Goal: Information Seeking & Learning: Learn about a topic

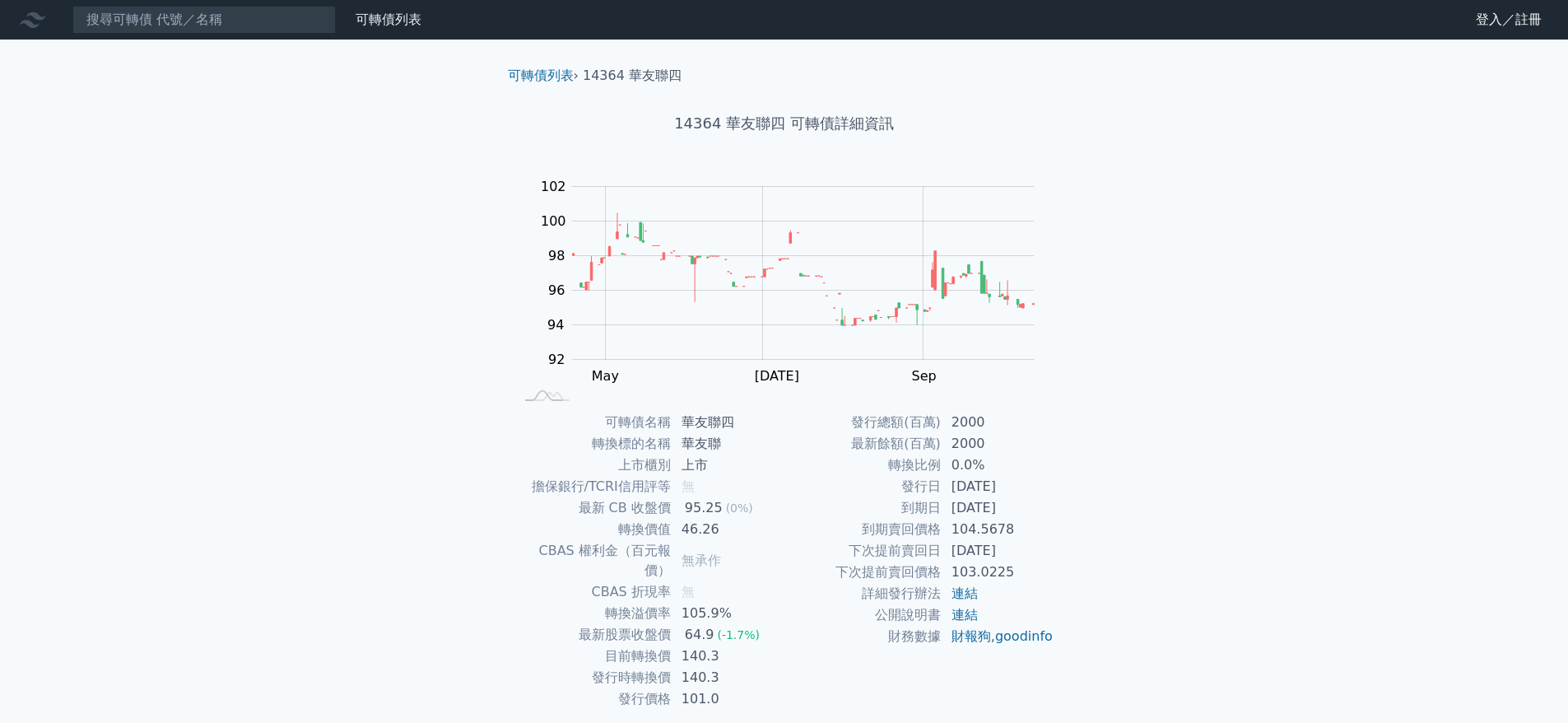
scroll to position [40, 0]
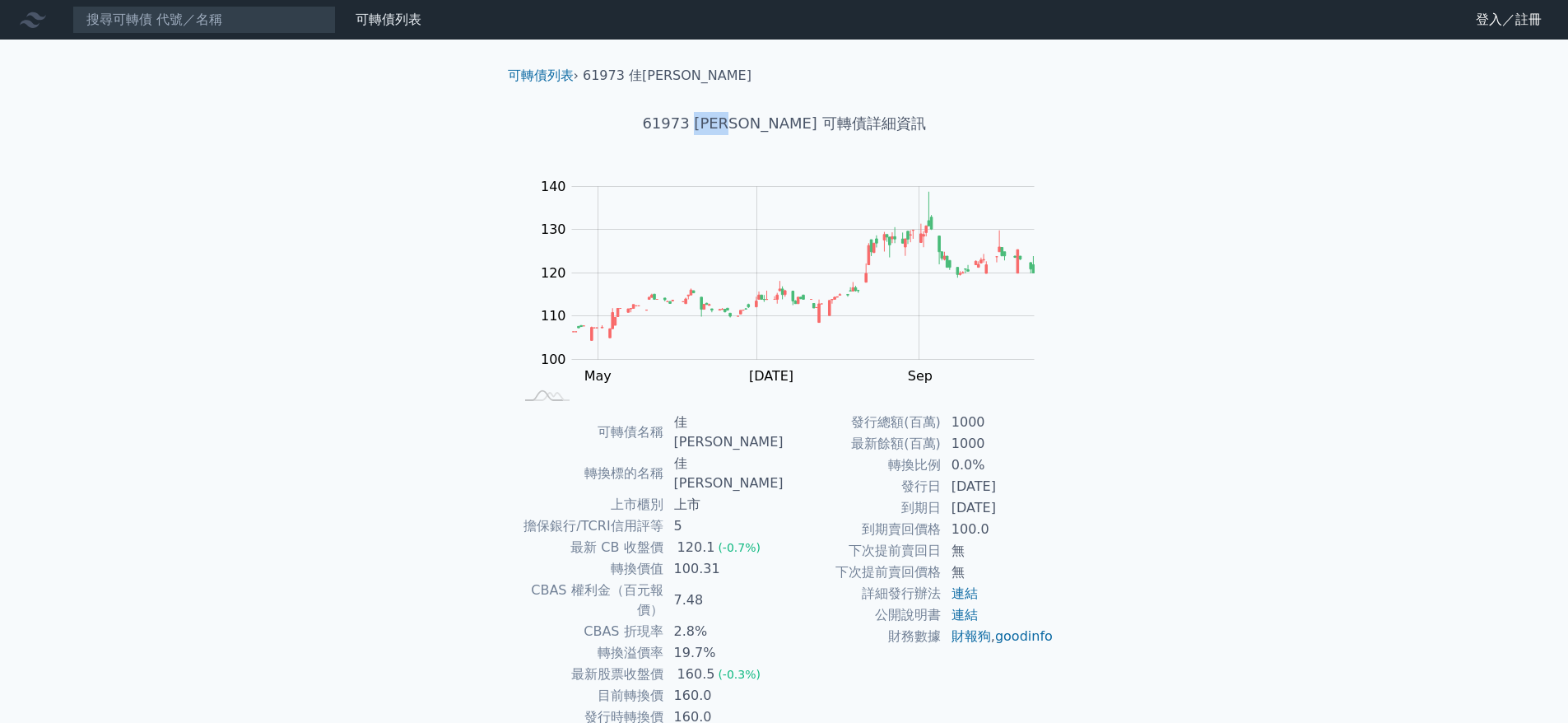
drag, startPoint x: 727, startPoint y: 127, endPoint x: 779, endPoint y: 120, distance: 52.5
click at [779, 120] on h1 "61973 佳必琪三 可轉債詳細資訊" at bounding box center [784, 123] width 580 height 23
copy h1 "佳必琪三"
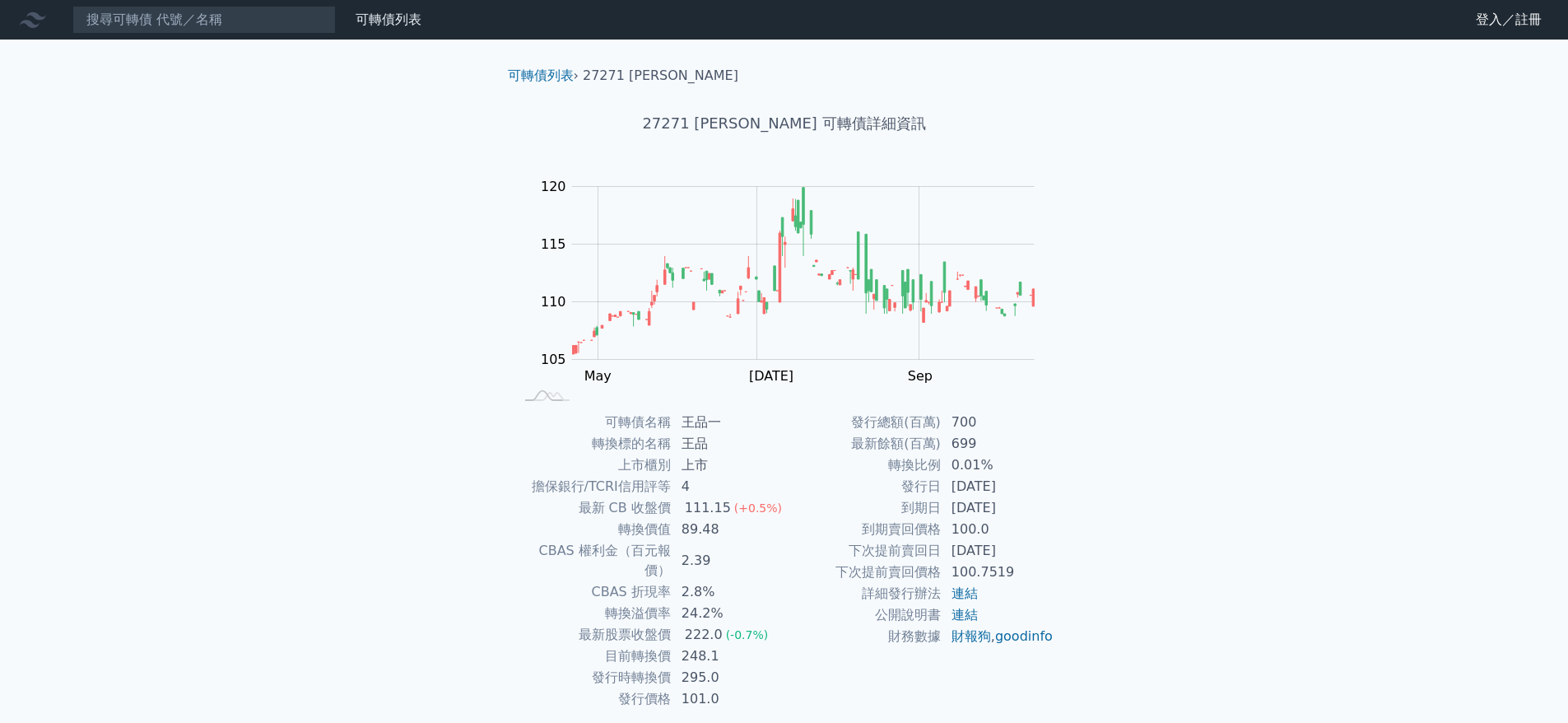
click at [1367, 440] on div "可轉債列表 財務數據 可轉債列表 財務數據 登入／註冊 登入／註冊 可轉債列表 › 27271 [PERSON_NAME] 27271 [PERSON_NAM…" at bounding box center [784, 391] width 1568 height 782
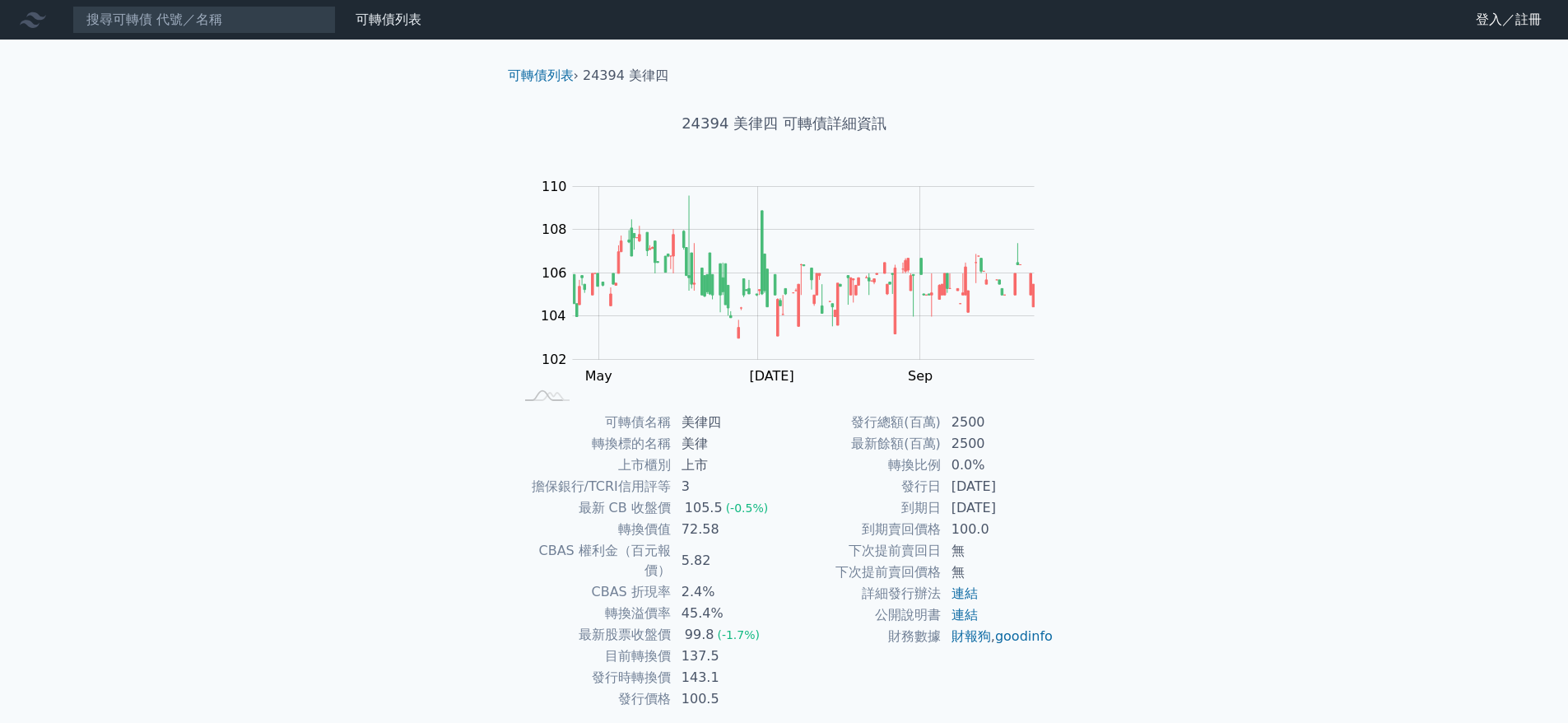
scroll to position [40, 0]
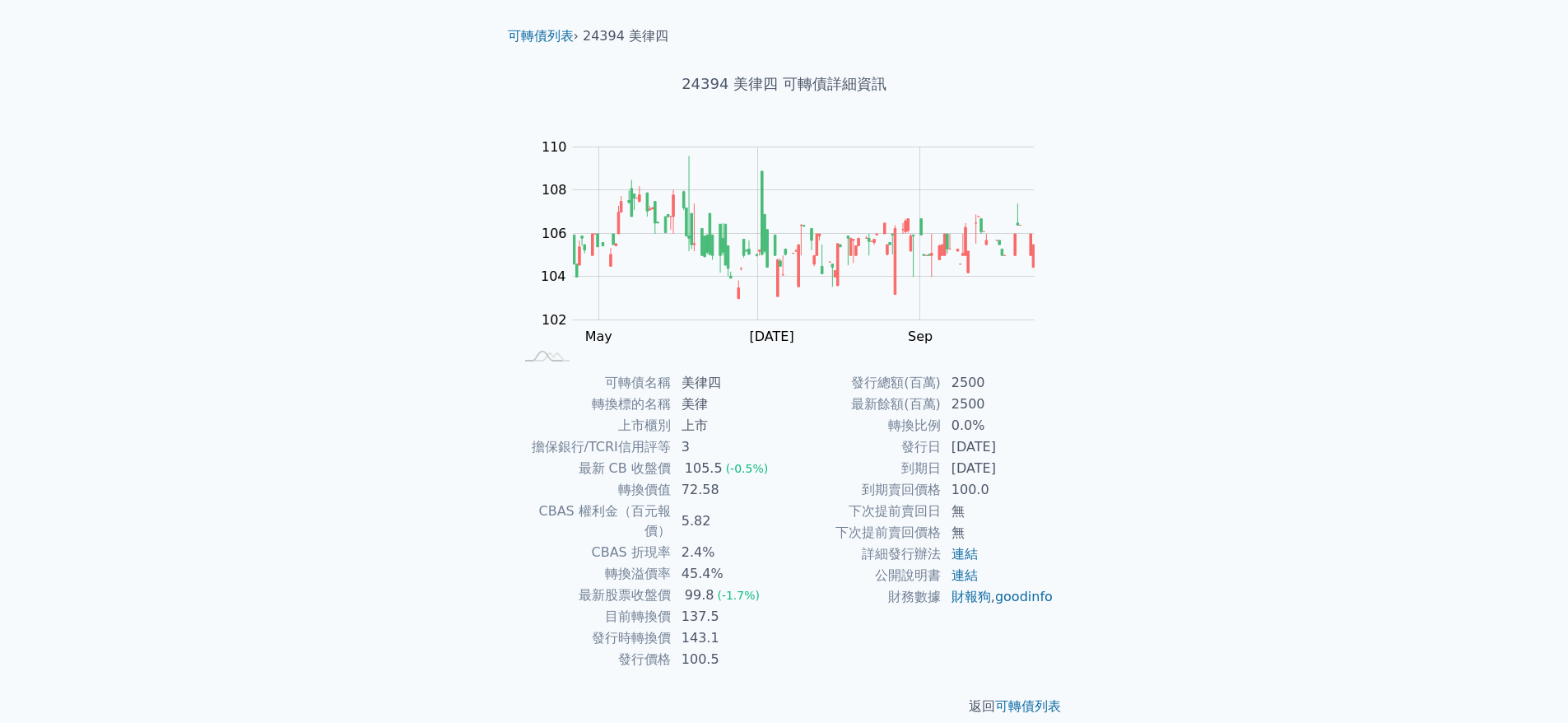
click at [1064, 493] on div "可轉債名稱 美律四 轉換標的名稱 美律 上市櫃別 上市 擔保銀行/TCRI信用評等 3 最新 CB 收盤價 105.5 (-0.5%) 轉換價值 72.58 …" at bounding box center [784, 520] width 580 height 298
